Goal: Transaction & Acquisition: Purchase product/service

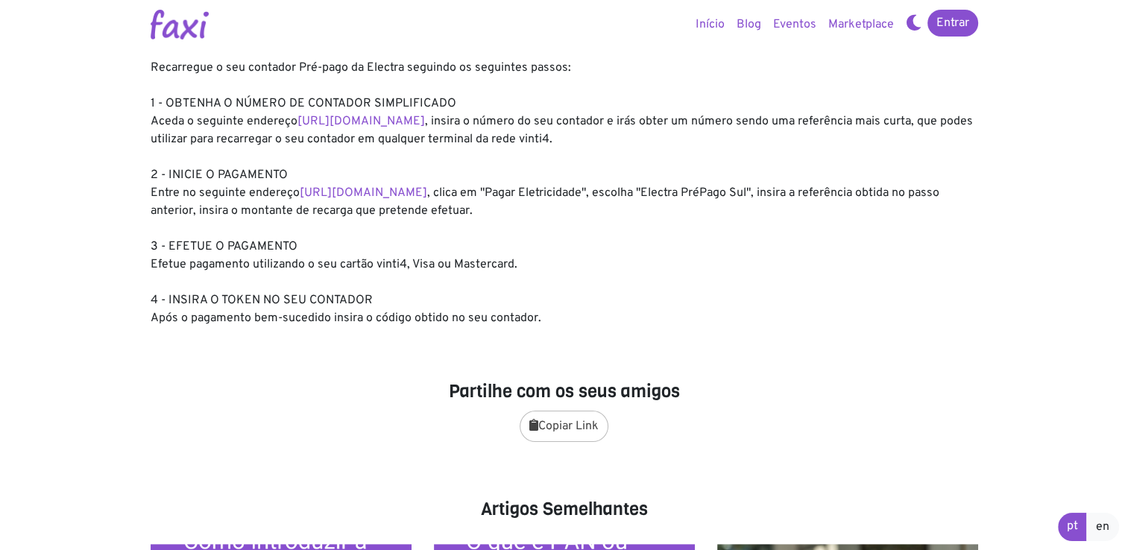
scroll to position [75, 0]
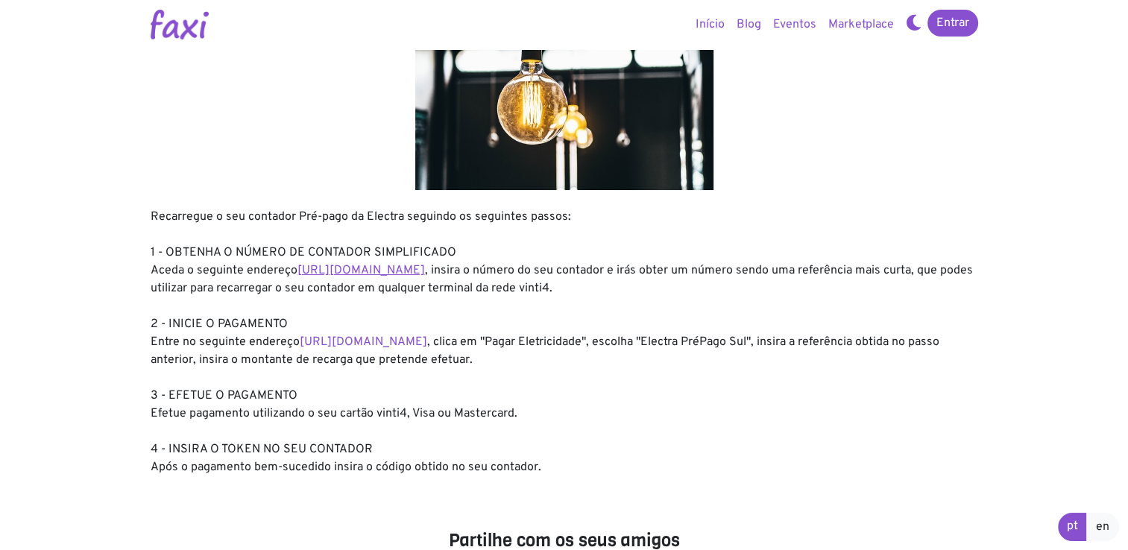
click at [365, 273] on link "[URL][DOMAIN_NAME]" at bounding box center [362, 270] width 128 height 15
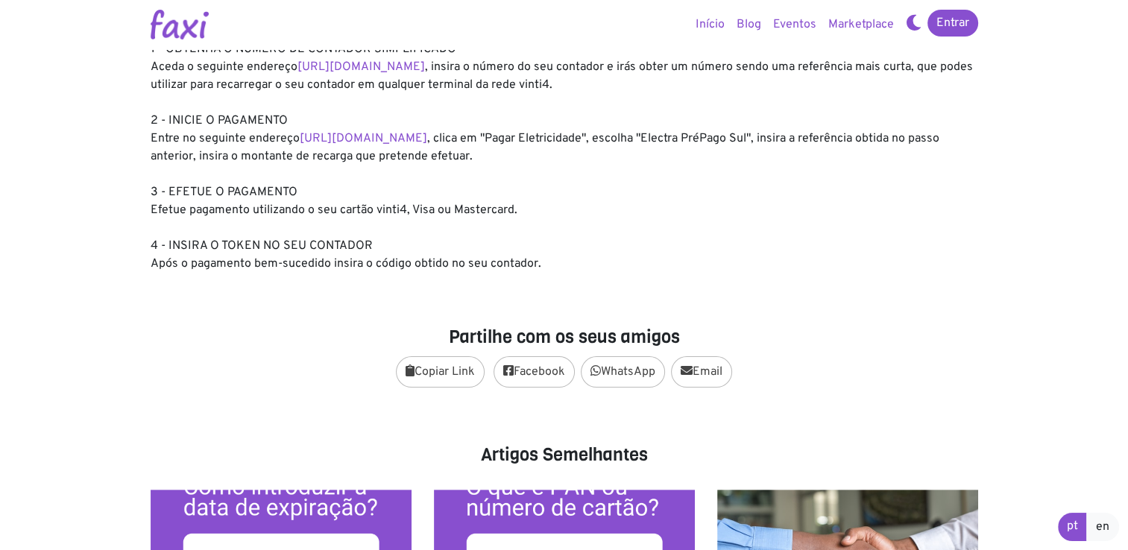
scroll to position [0, 0]
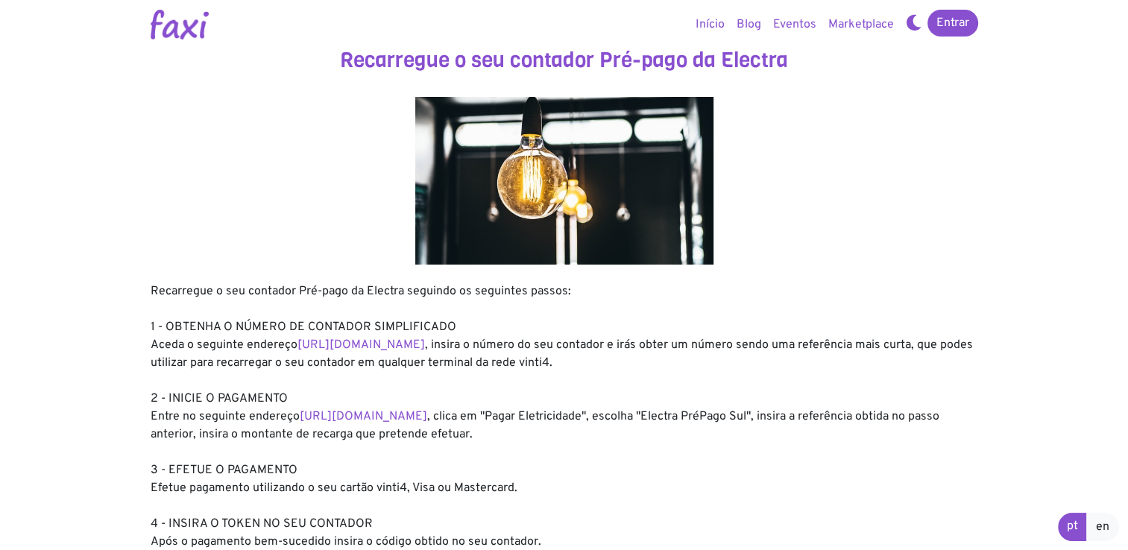
scroll to position [149, 0]
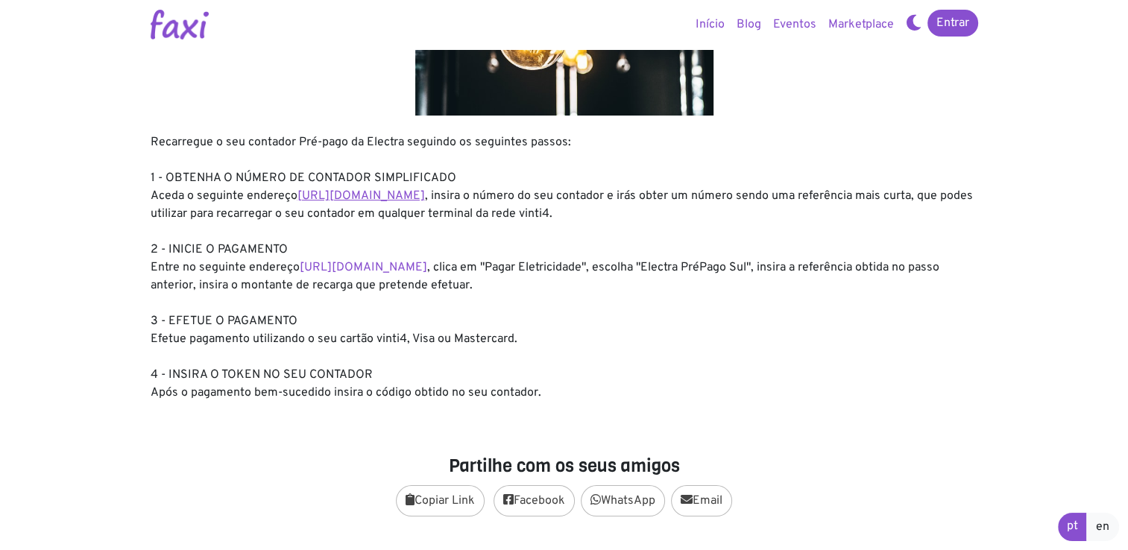
click at [388, 201] on link "https://entidadeservico.vinti4.cv/prepago" at bounding box center [362, 196] width 128 height 15
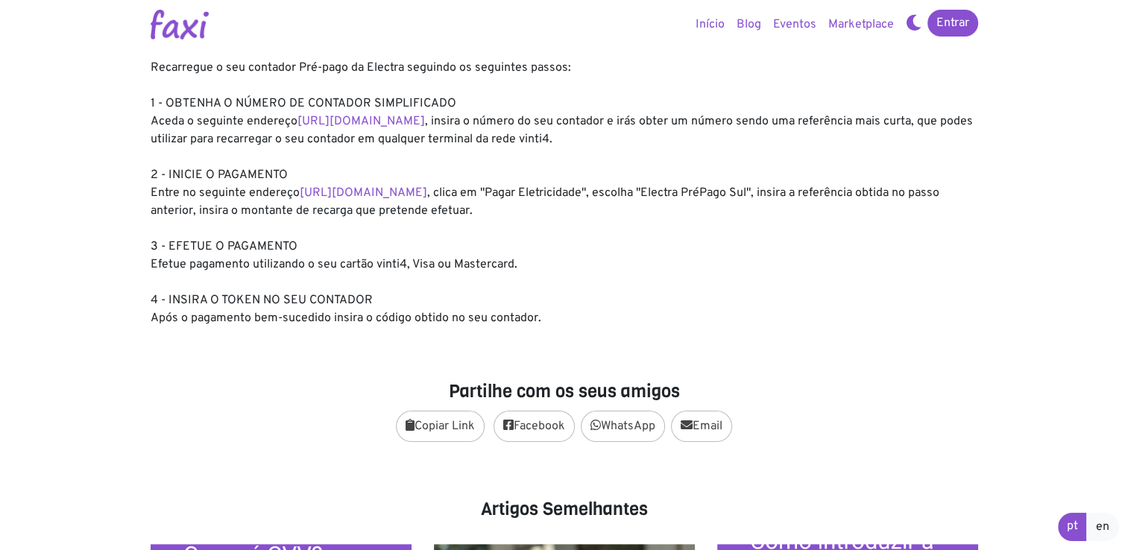
scroll to position [0, 0]
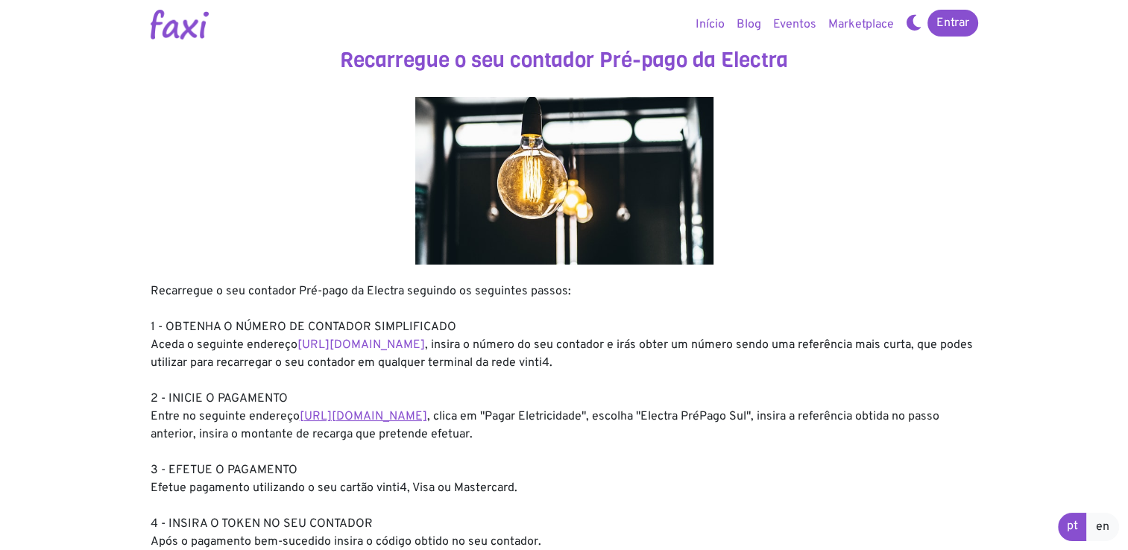
click at [395, 417] on link "https://faxi.online/bill-payment/2" at bounding box center [364, 416] width 128 height 15
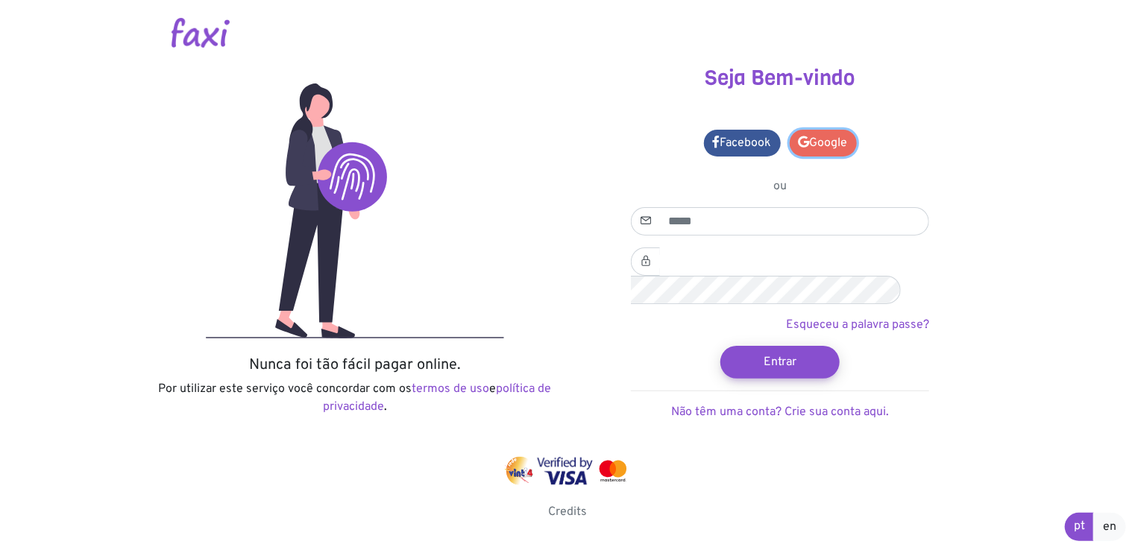
click at [820, 141] on link "Google" at bounding box center [823, 143] width 67 height 27
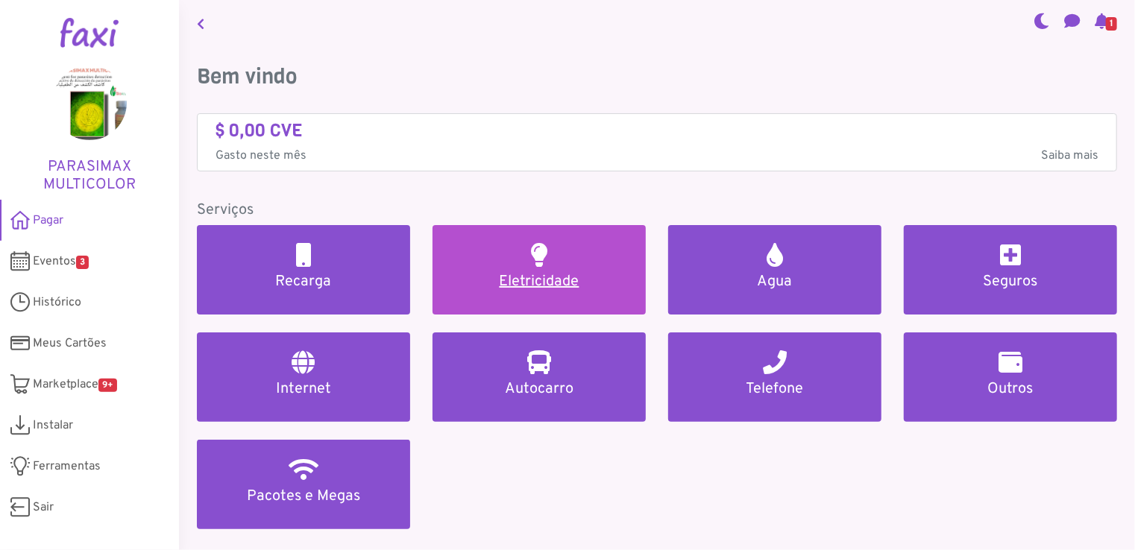
click at [548, 296] on link "Eletricidade" at bounding box center [538, 269] width 213 height 89
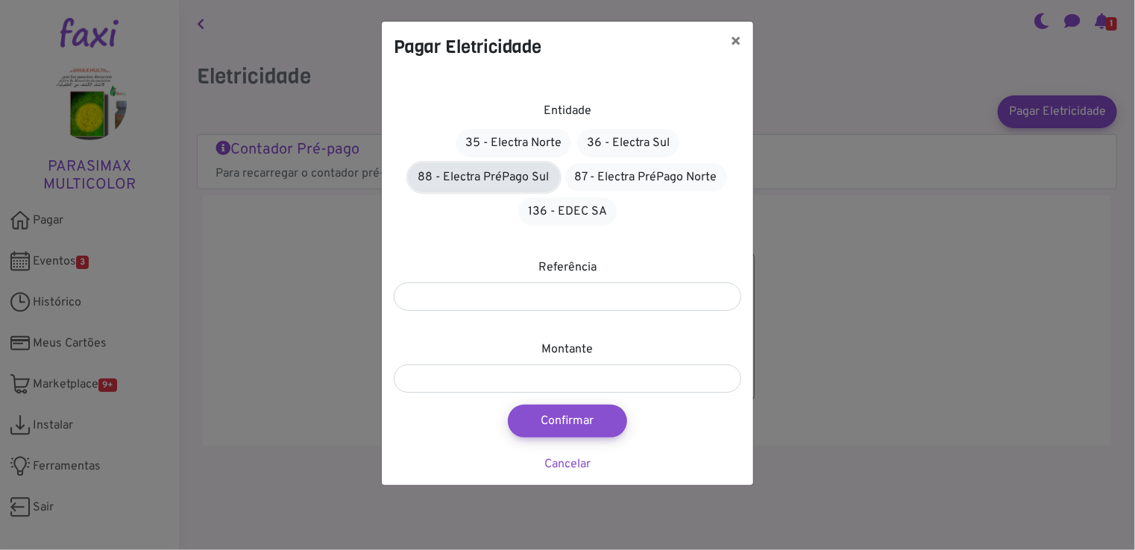
click at [520, 177] on link "88 - Electra PréPago Sul" at bounding box center [484, 177] width 151 height 28
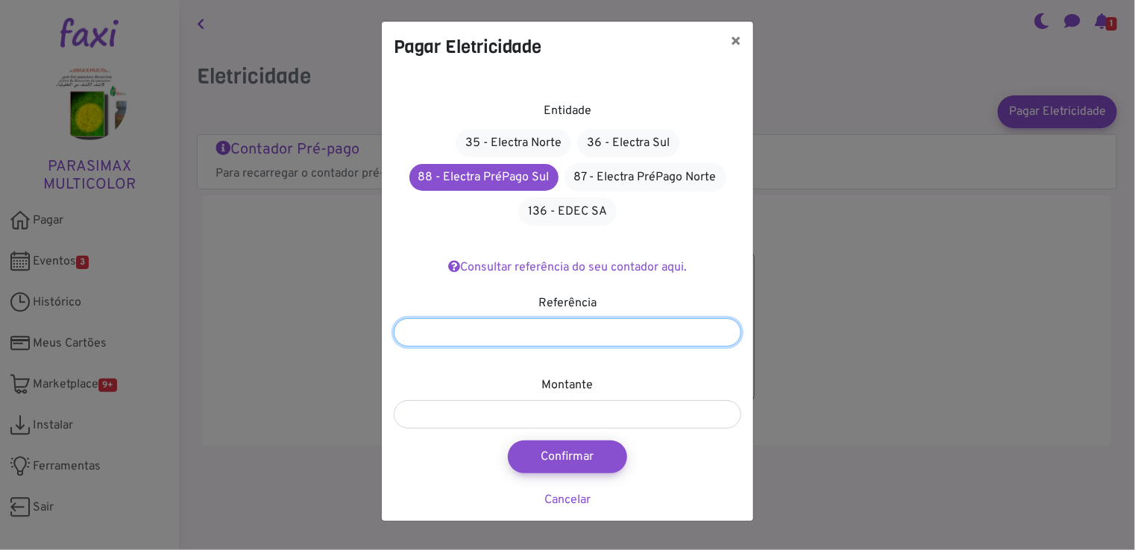
click at [580, 329] on input "number" at bounding box center [567, 332] width 347 height 28
click at [728, 332] on input "**" at bounding box center [567, 332] width 347 height 28
click at [725, 328] on input "*" at bounding box center [567, 332] width 347 height 28
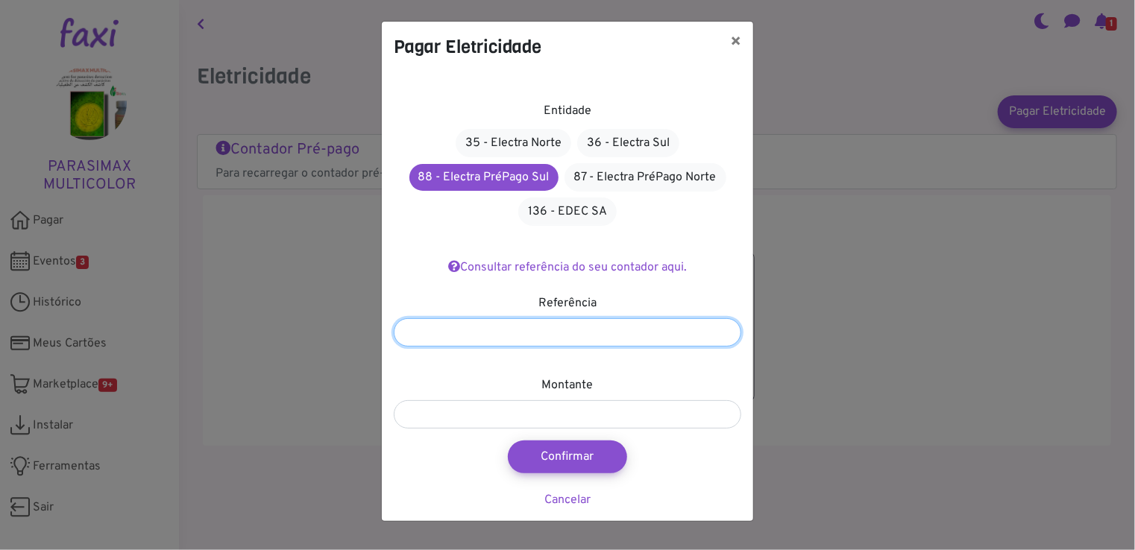
click at [725, 328] on input "*" at bounding box center [567, 332] width 347 height 28
type input "*"
click at [725, 328] on input "*" at bounding box center [567, 332] width 347 height 28
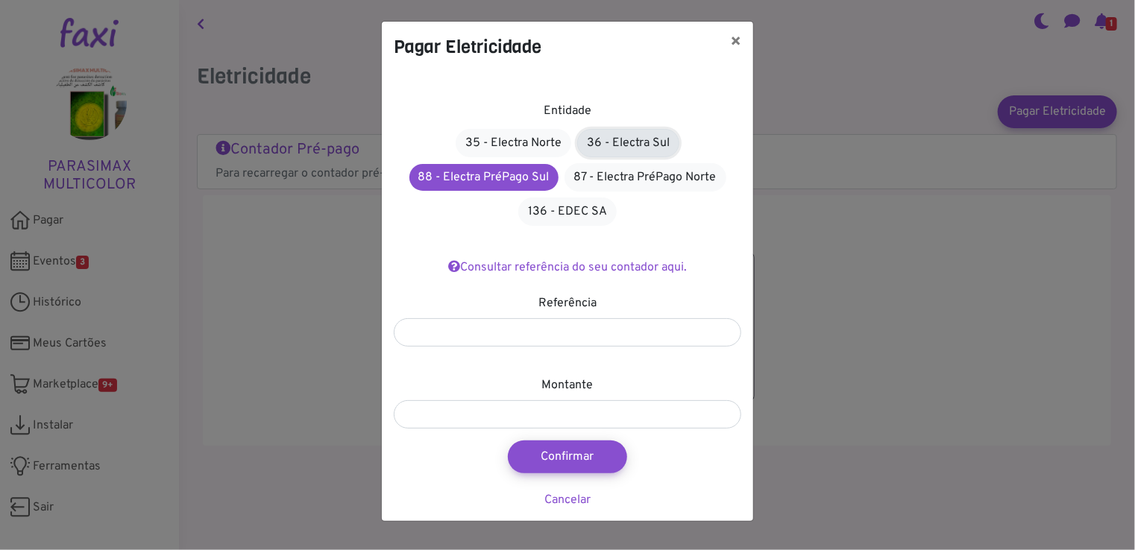
click at [647, 141] on link "36 - Electra Sul" at bounding box center [628, 143] width 102 height 28
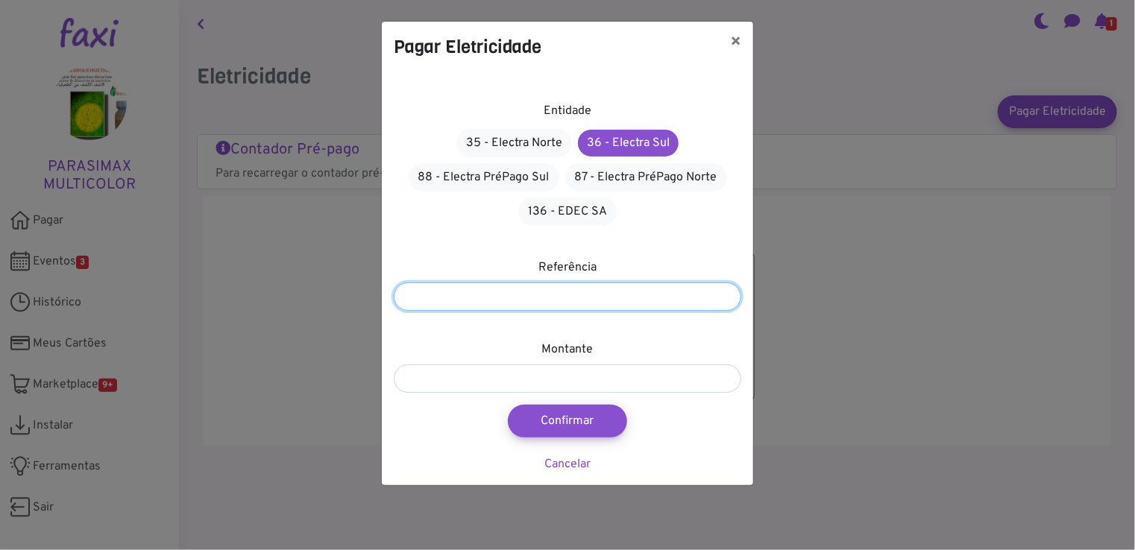
click at [535, 303] on input "*" at bounding box center [567, 297] width 347 height 28
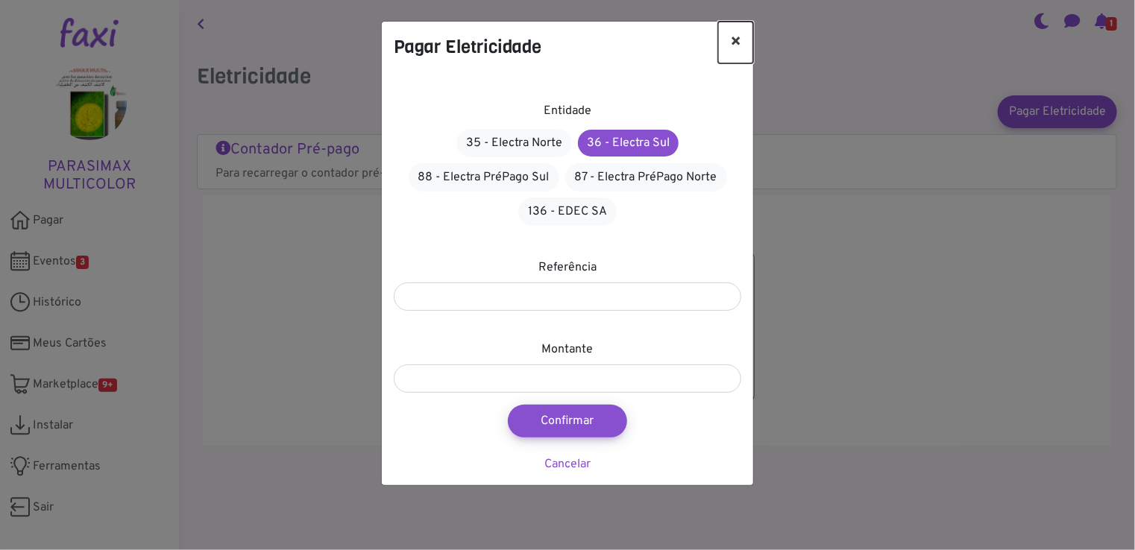
click at [734, 41] on button "×" at bounding box center [735, 43] width 35 height 42
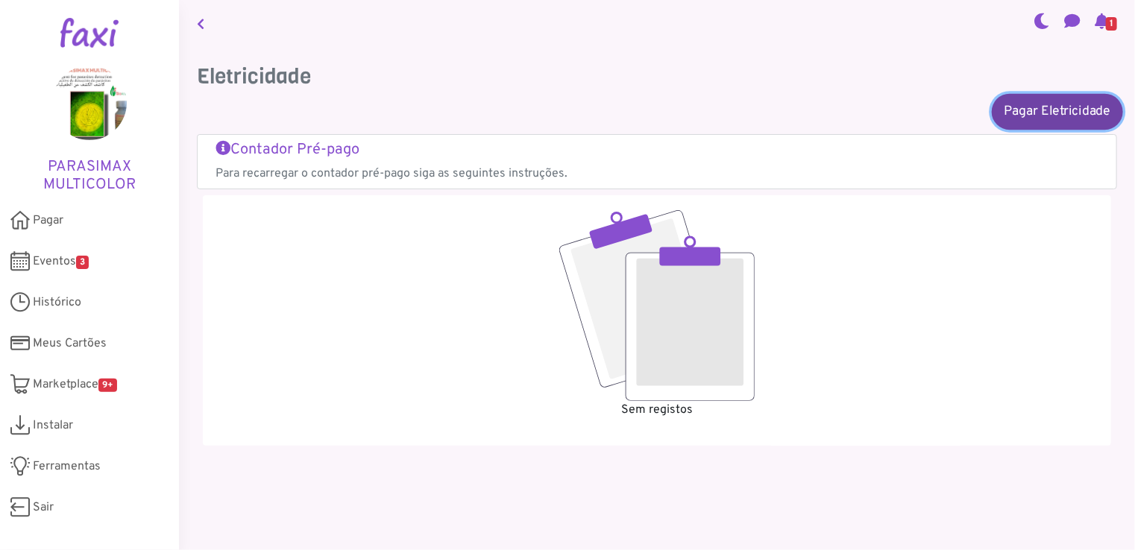
click at [1025, 120] on link "Pagar Eletricidade" at bounding box center [1057, 111] width 131 height 36
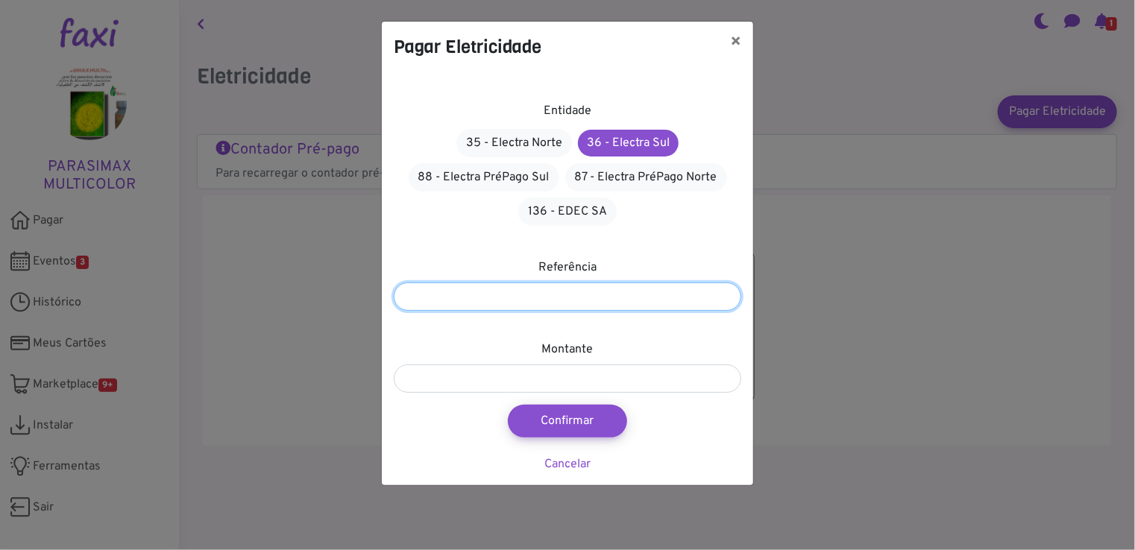
click at [611, 295] on input "number" at bounding box center [567, 297] width 347 height 28
click at [671, 292] on input "number" at bounding box center [567, 297] width 347 height 28
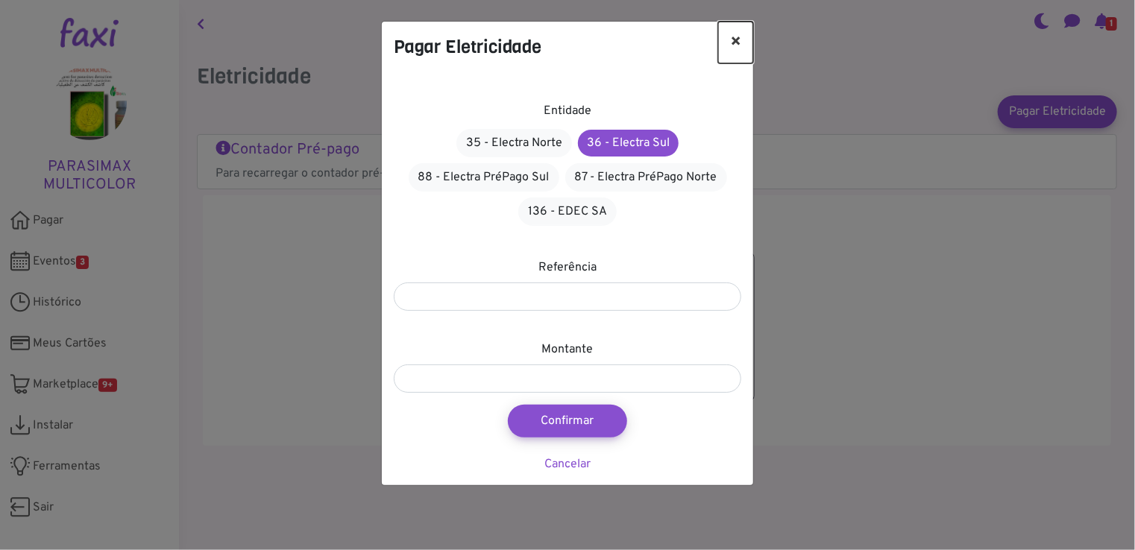
click at [733, 42] on button "×" at bounding box center [735, 43] width 35 height 42
